Goal: Find contact information: Find contact information

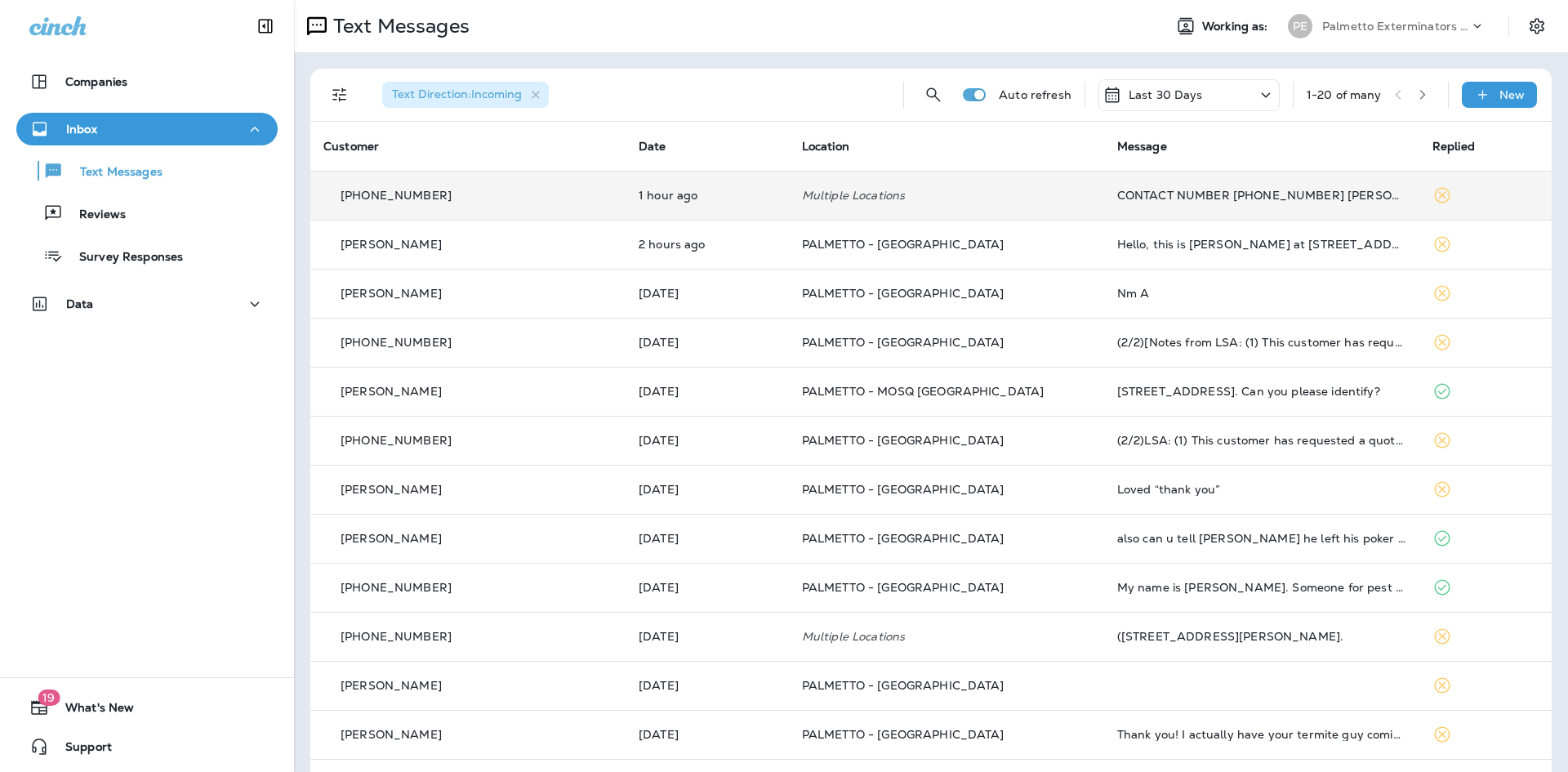
click at [996, 204] on td "Multiple Locations" at bounding box center [945, 195] width 315 height 49
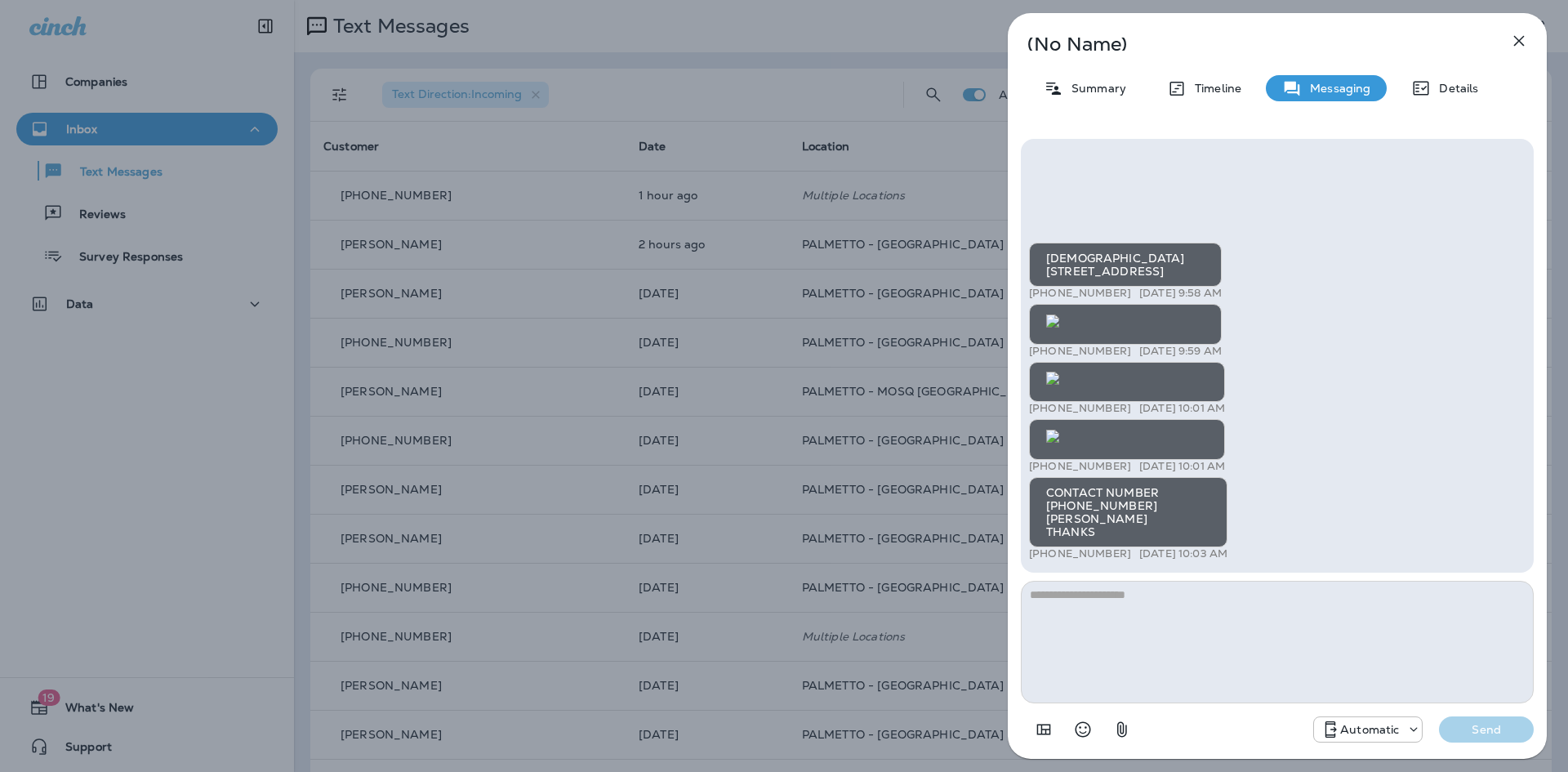
scroll to position [-1380, 0]
click at [780, 471] on div "(No Name) Summary Timeline Messaging Details [DEMOGRAPHIC_DATA] [STREET_ADDRESS…" at bounding box center [784, 386] width 1568 height 772
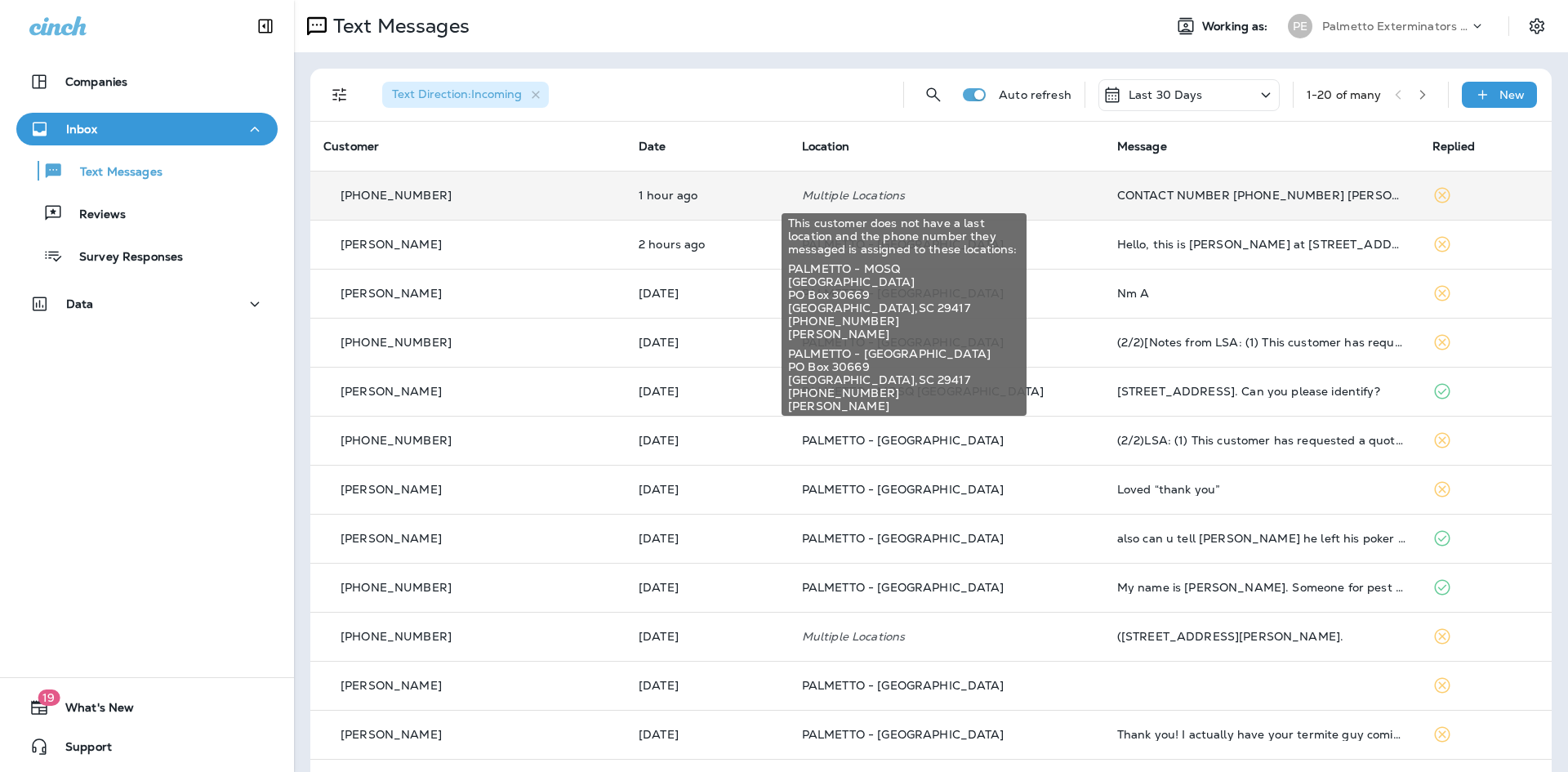
click at [996, 195] on p "Multiple Locations" at bounding box center [945, 195] width 289 height 13
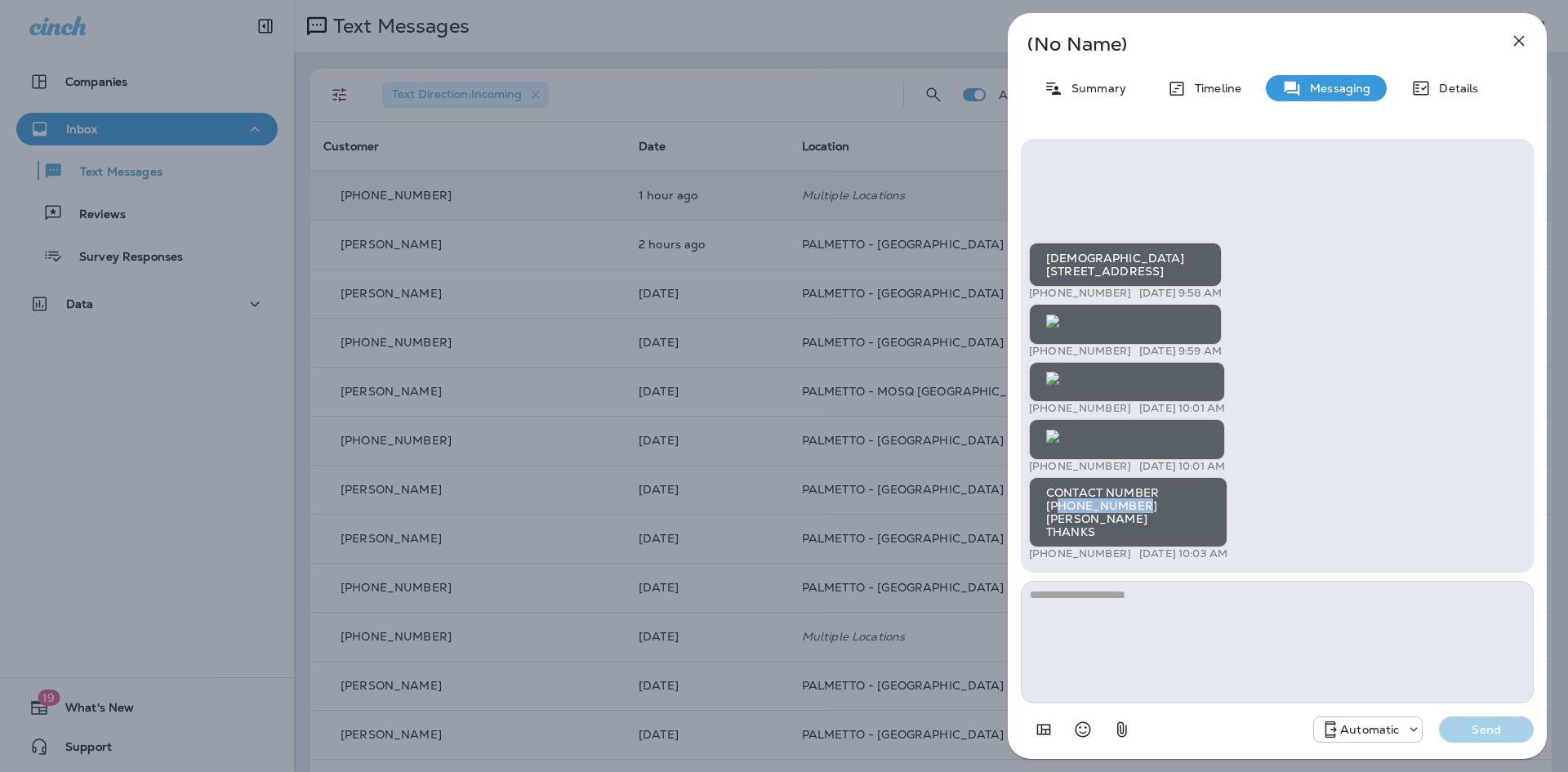
drag, startPoint x: 1132, startPoint y: 505, endPoint x: 1057, endPoint y: 502, distance: 75.1
click at [1057, 502] on div "CONTACT NUMBER [PHONE_NUMBER] [PERSON_NAME] THANKS" at bounding box center [1128, 512] width 199 height 71
click at [1199, 509] on div "CONTACT NUMBER [PHONE_NUMBER] [PERSON_NAME] THANKS" at bounding box center [1128, 512] width 199 height 71
click at [1083, 502] on div "CONTACT NUMBER [PHONE_NUMBER] [PERSON_NAME] THANKS" at bounding box center [1128, 512] width 199 height 71
drag, startPoint x: 1046, startPoint y: 505, endPoint x: 1128, endPoint y: 507, distance: 82.0
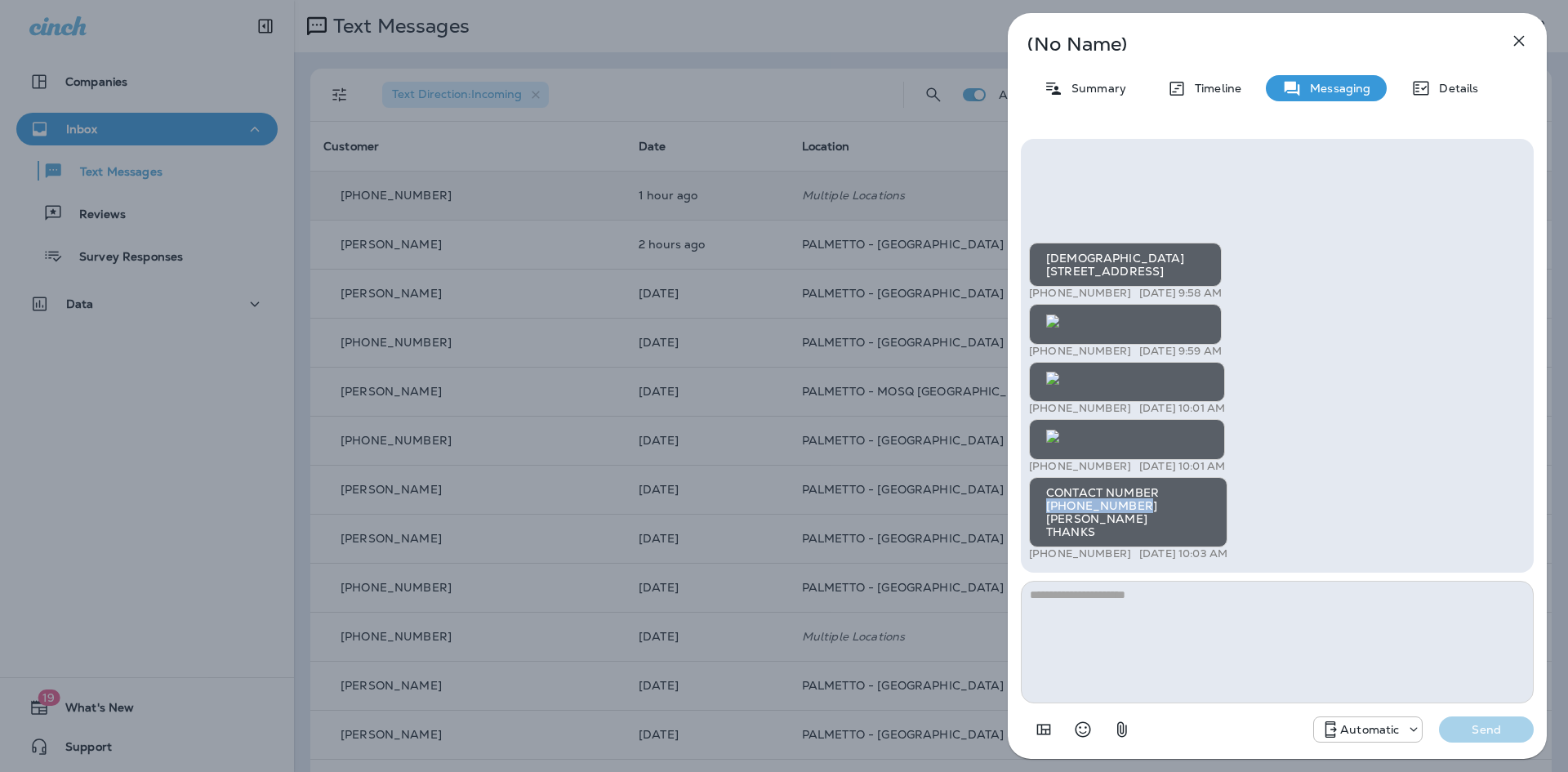
click at [1128, 507] on div "CONTACT NUMBER [PHONE_NUMBER] [PERSON_NAME] THANKS" at bounding box center [1128, 512] width 199 height 71
copy div "[PHONE_NUMBER]"
click at [660, 385] on div "(No Name) Summary Timeline Messaging Details [DEMOGRAPHIC_DATA] [STREET_ADDRESS…" at bounding box center [784, 386] width 1568 height 772
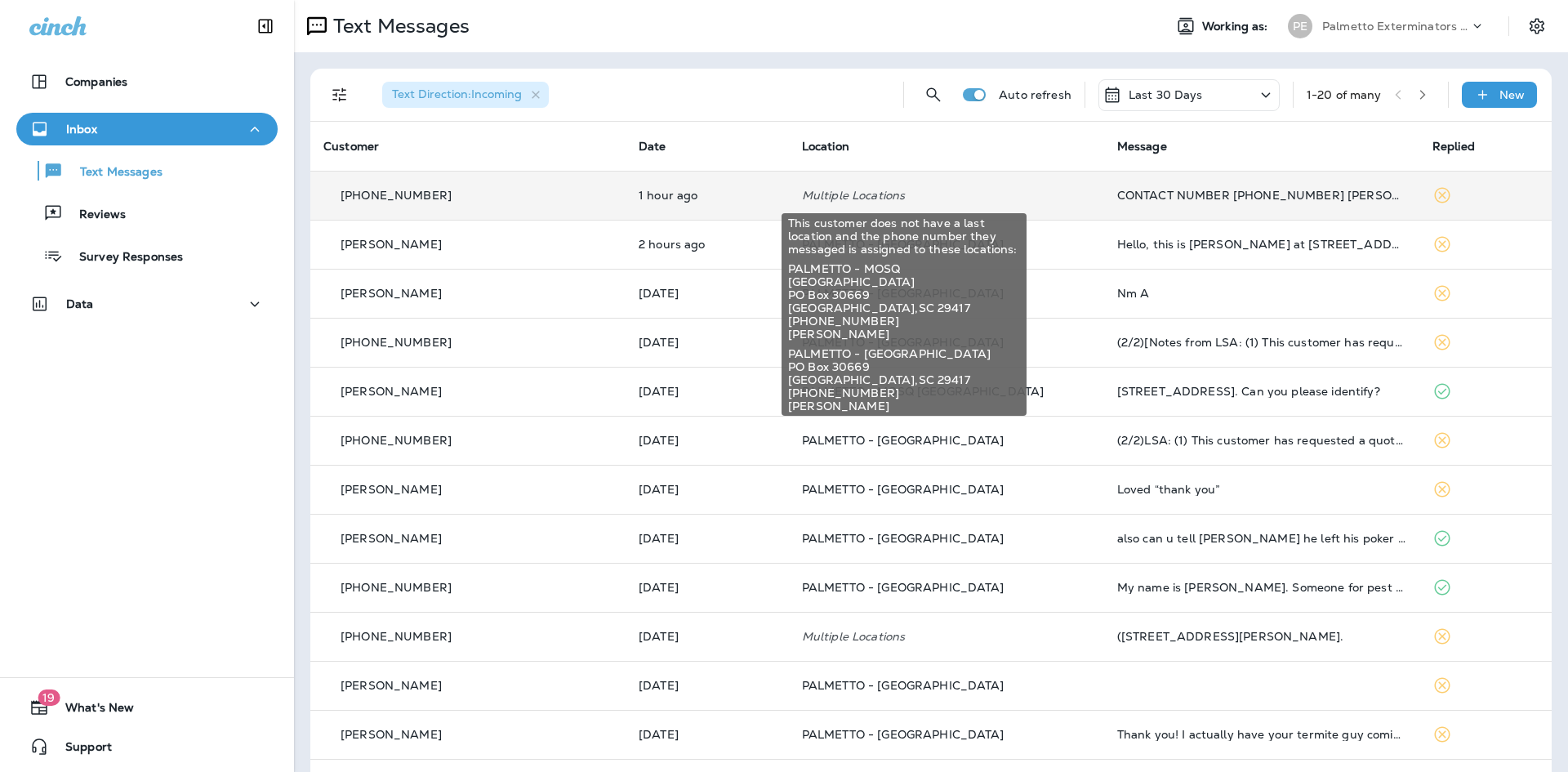
click at [805, 188] on p "Multiple Locations" at bounding box center [945, 195] width 289 height 13
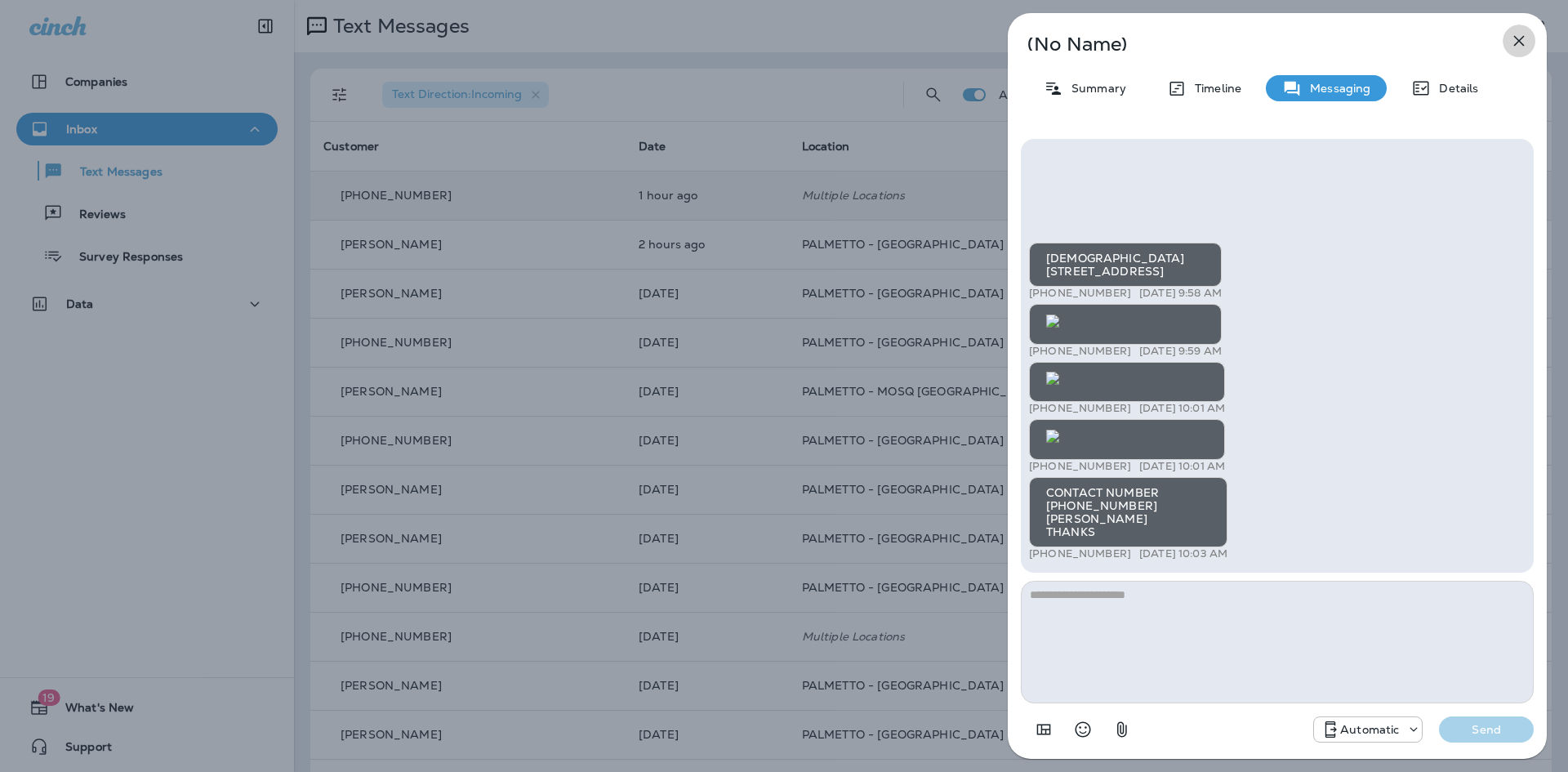
click at [1523, 35] on icon "button" at bounding box center [1518, 41] width 19 height 19
